Goal: Task Accomplishment & Management: Manage account settings

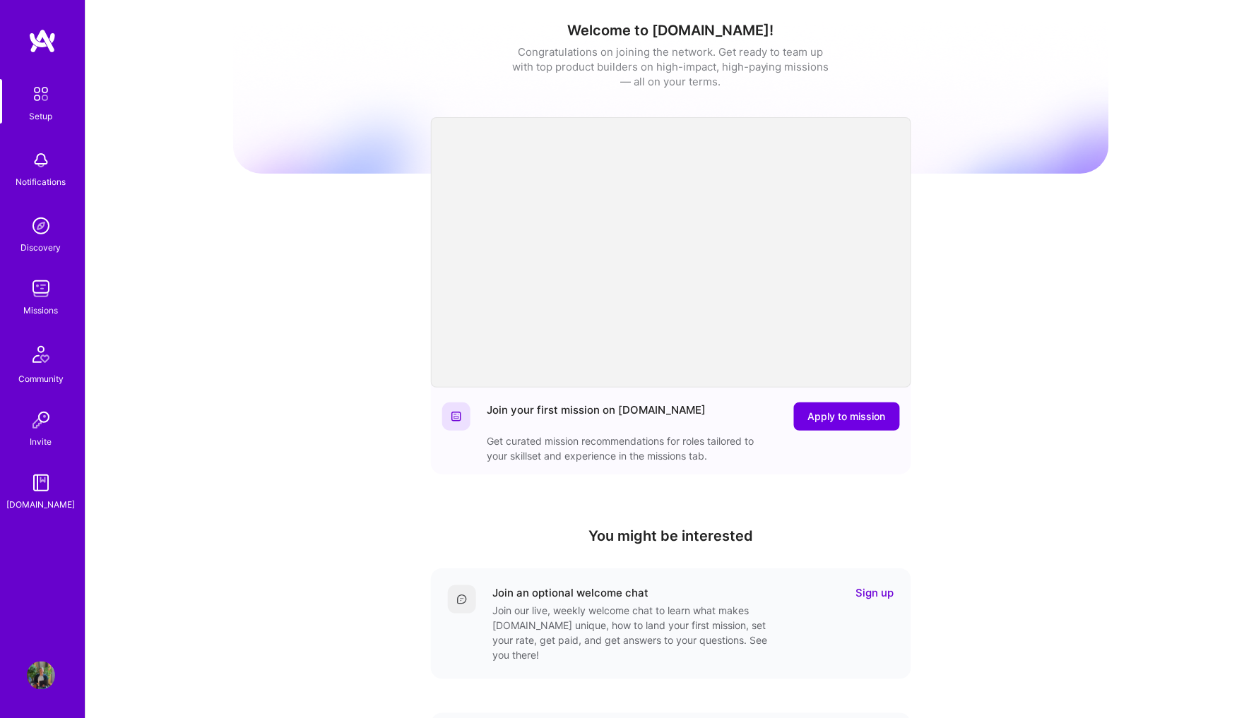
click at [46, 304] on div "Missions" at bounding box center [41, 310] width 35 height 15
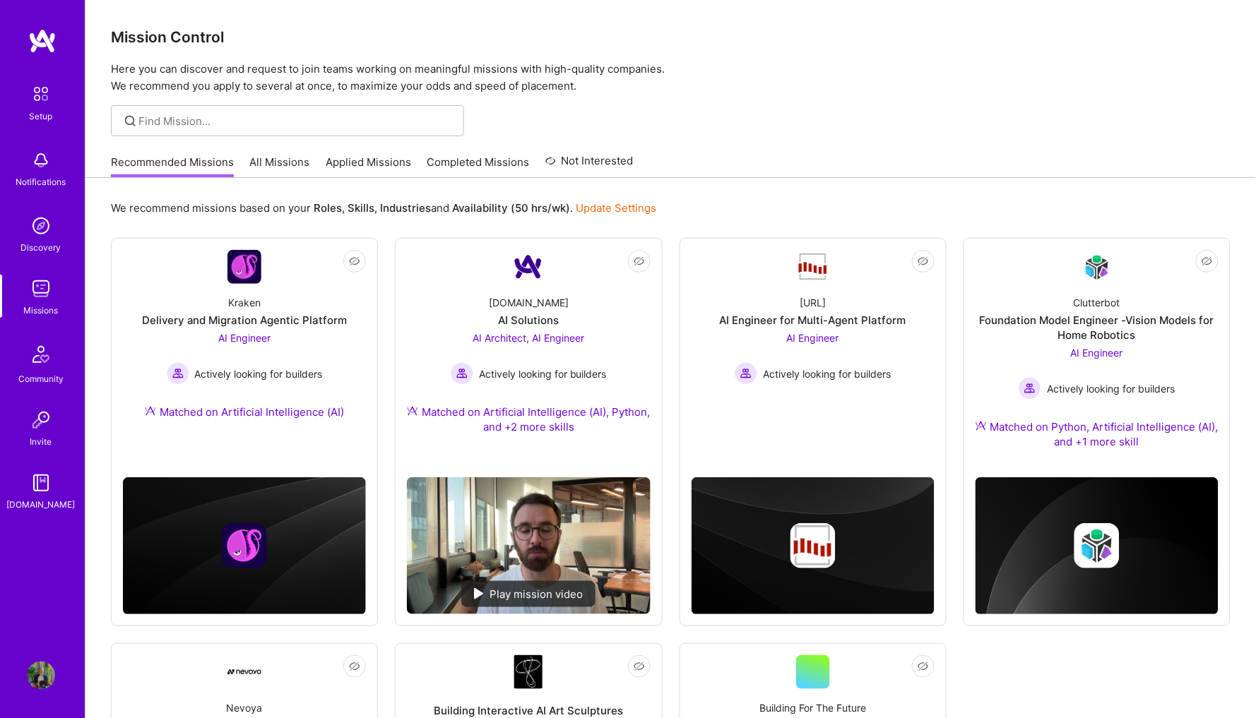
click at [470, 161] on link "Completed Missions" at bounding box center [478, 166] width 102 height 23
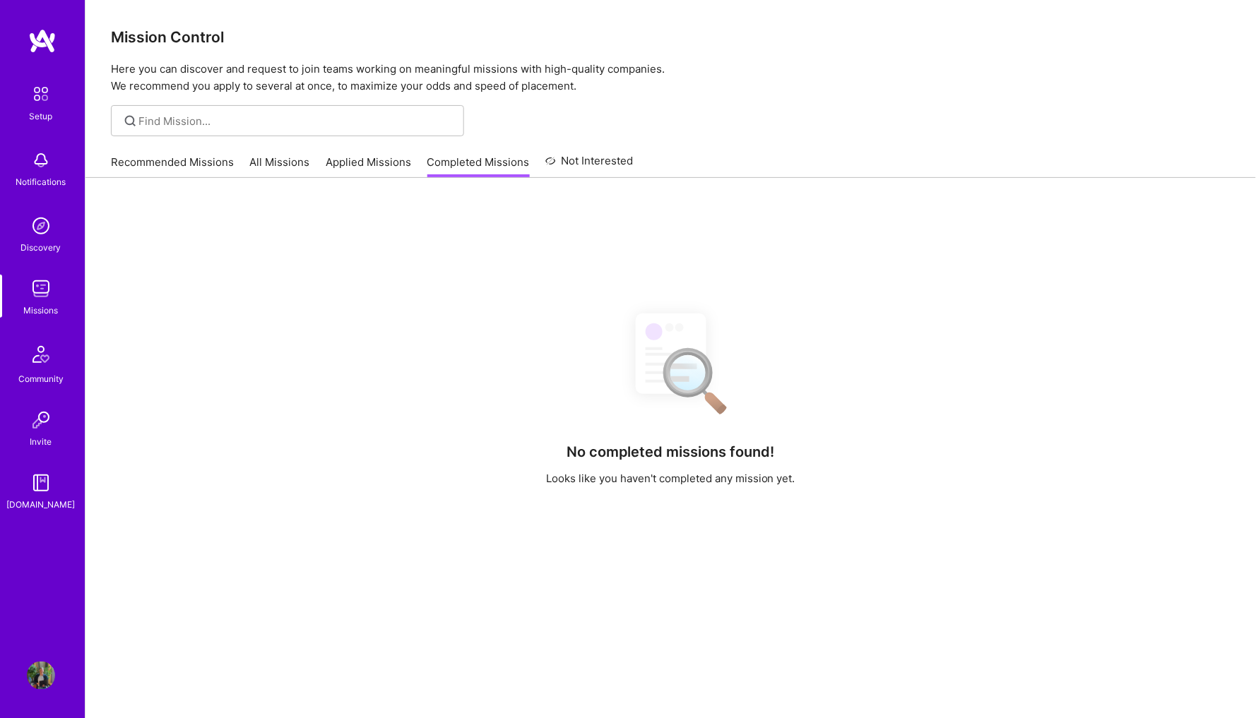
click at [386, 163] on link "Applied Missions" at bounding box center [368, 166] width 85 height 23
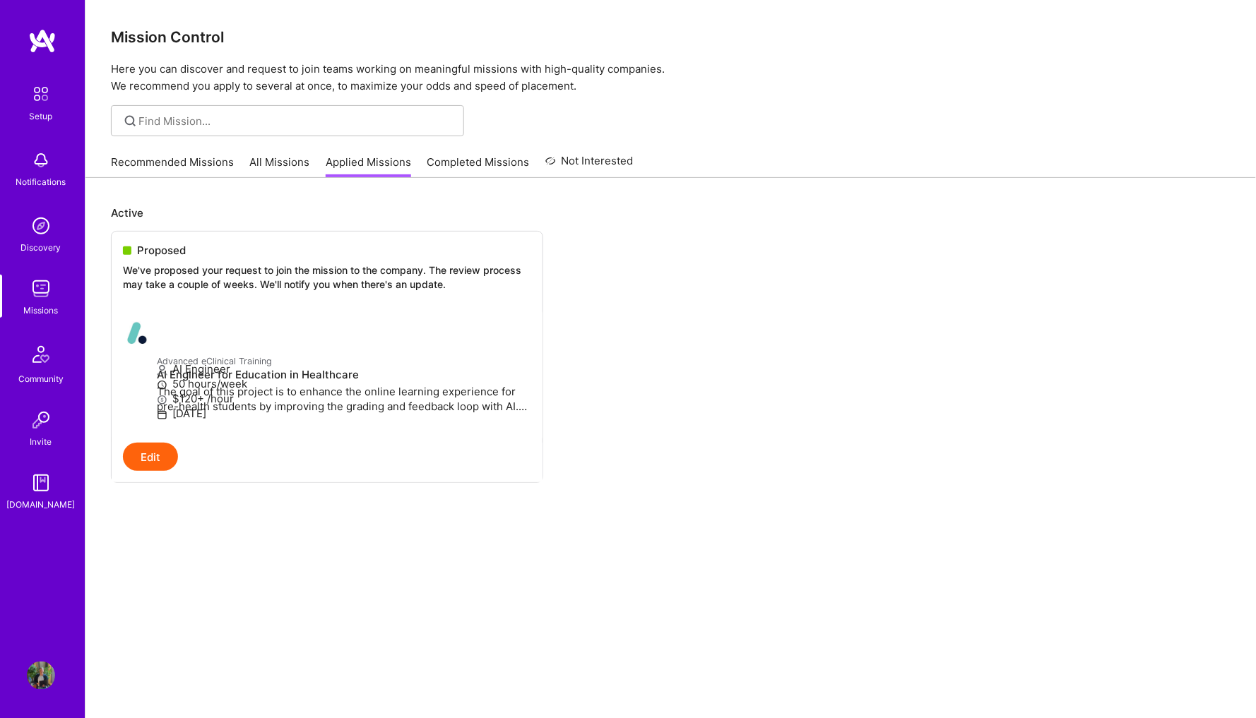
click at [34, 169] on img at bounding box center [41, 160] width 28 height 28
click at [38, 194] on div "Setup Notifications Discovery Missions Community Invite [DOMAIN_NAME]" at bounding box center [42, 295] width 85 height 433
click at [38, 219] on img at bounding box center [41, 226] width 28 height 28
